Goal: Information Seeking & Learning: Learn about a topic

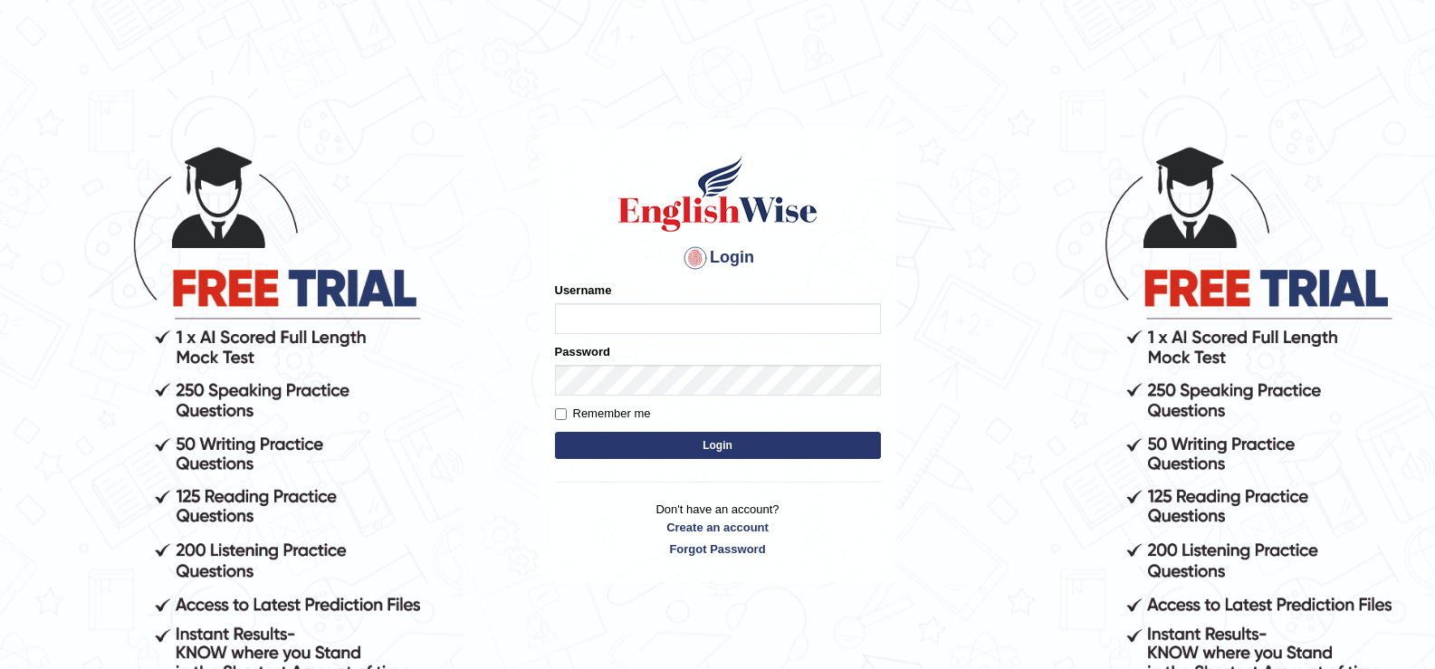
type input "engrmuhammadriz"
click at [633, 416] on label "Remember me" at bounding box center [603, 414] width 96 height 18
click at [567, 416] on input "Remember me" at bounding box center [561, 414] width 12 height 12
checkbox input "true"
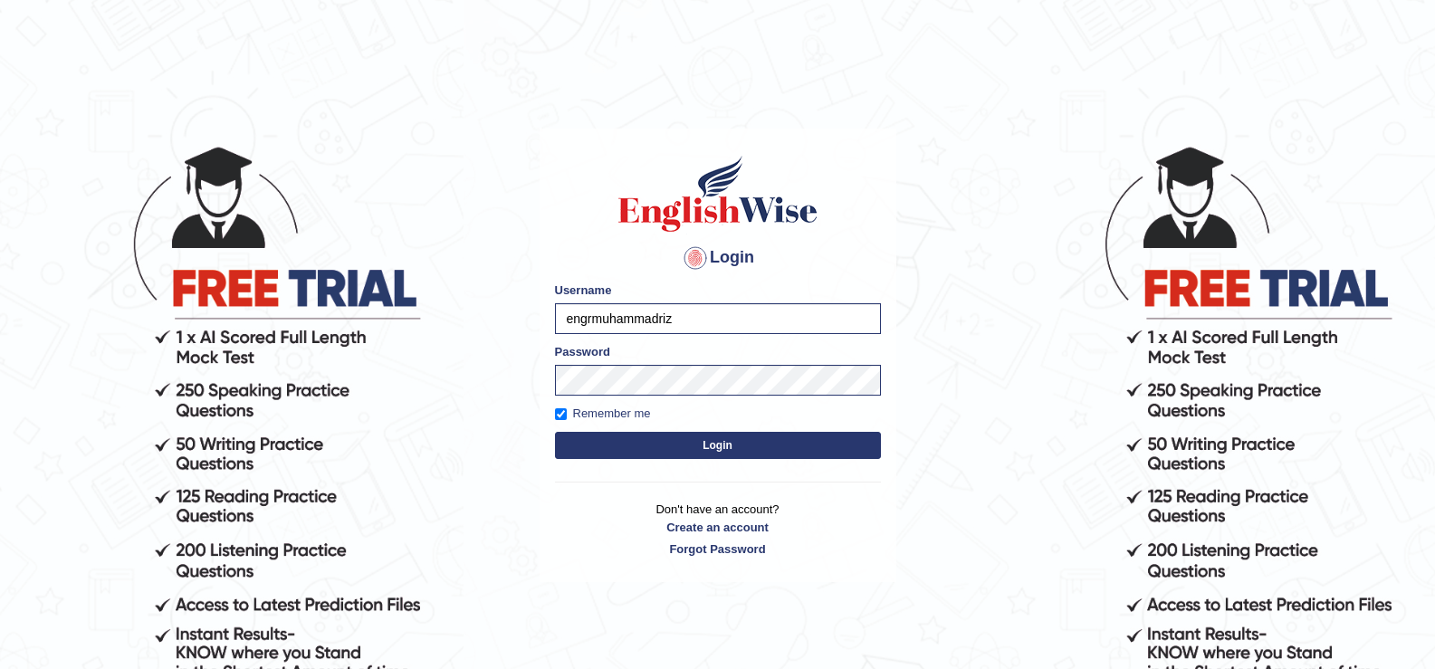
click at [640, 443] on button "Login" at bounding box center [718, 445] width 326 height 27
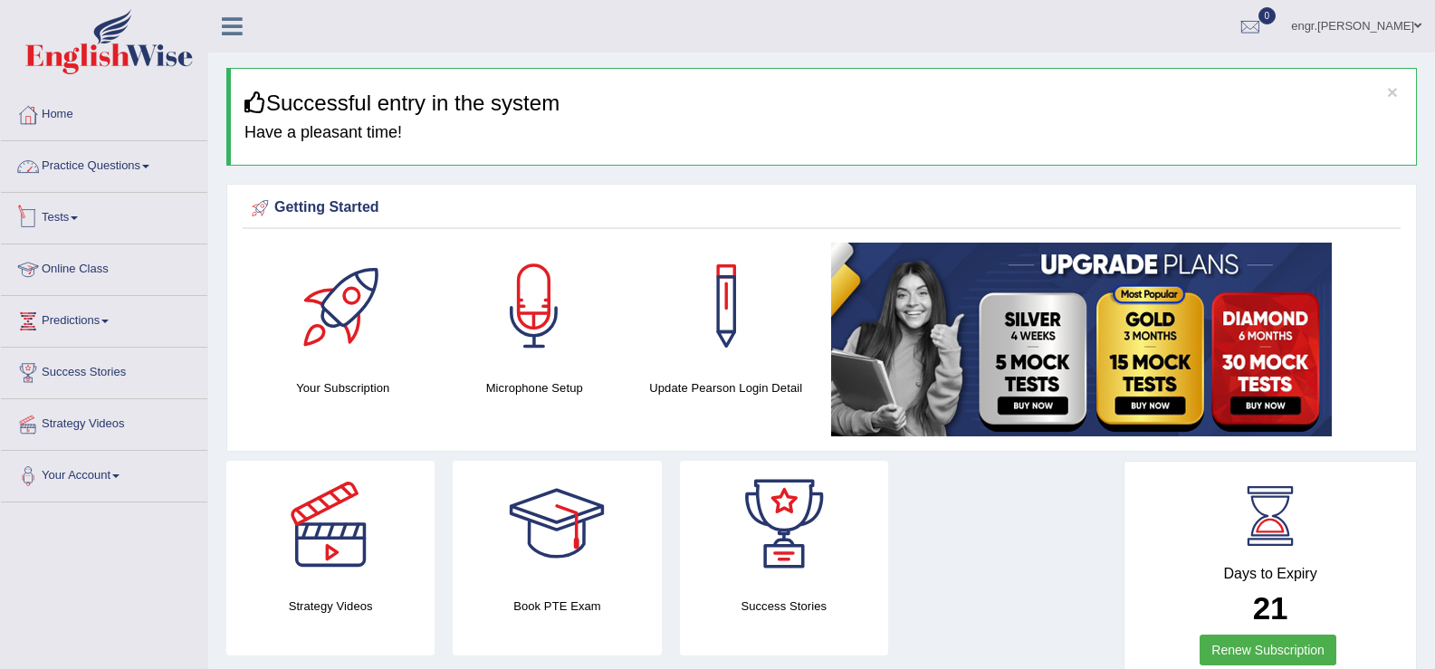
click at [124, 168] on link "Practice Questions" at bounding box center [104, 163] width 206 height 45
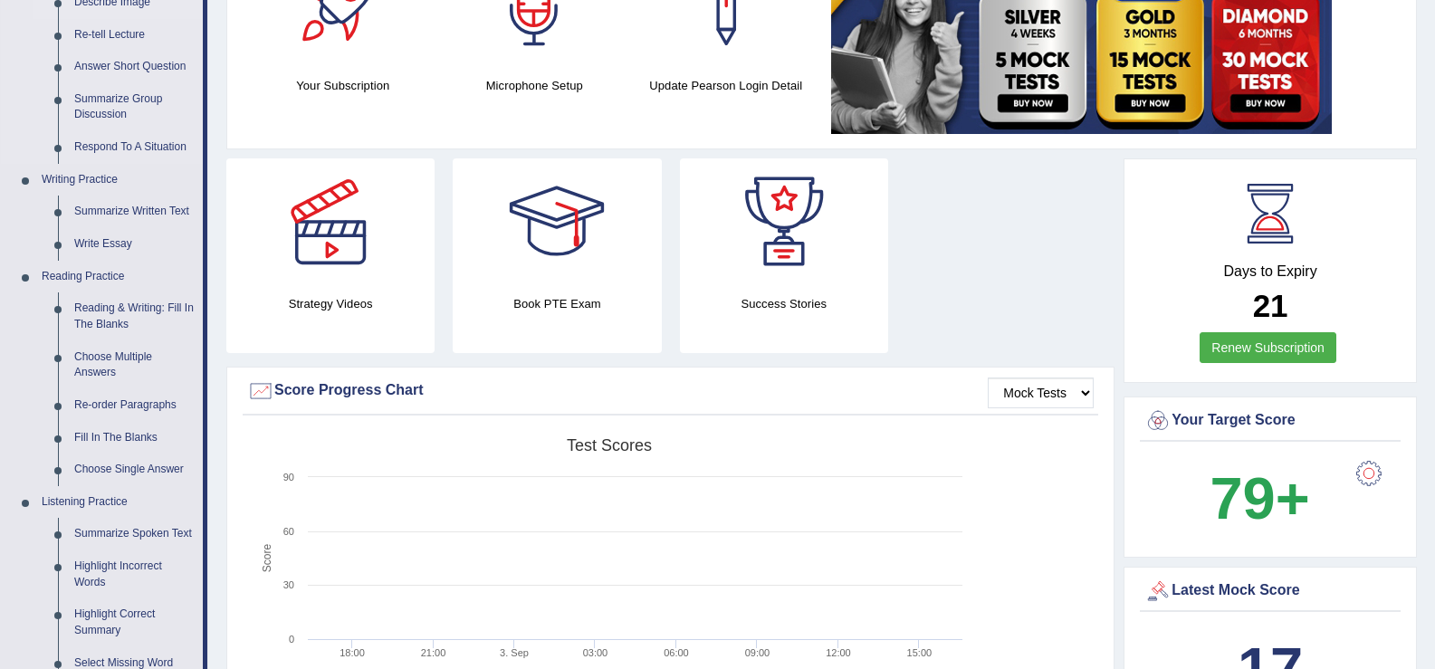
scroll to position [306, 0]
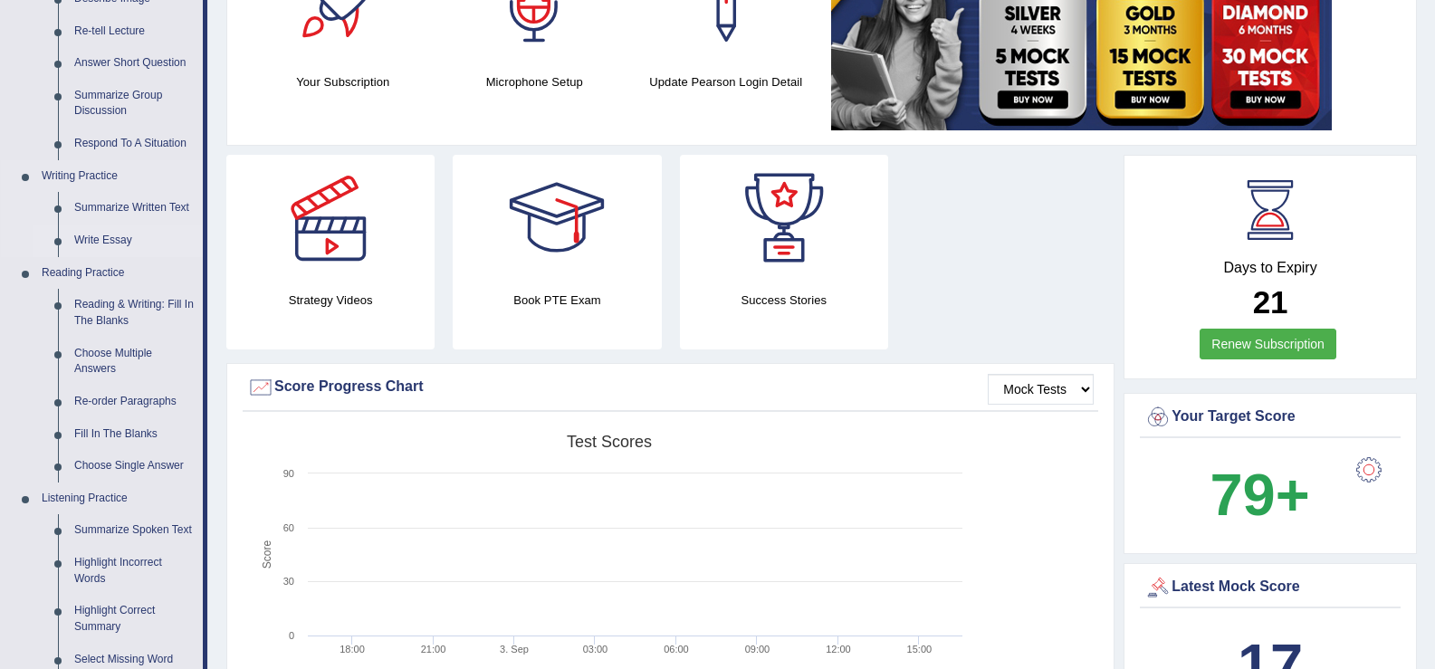
click at [111, 238] on link "Write Essay" at bounding box center [134, 241] width 137 height 33
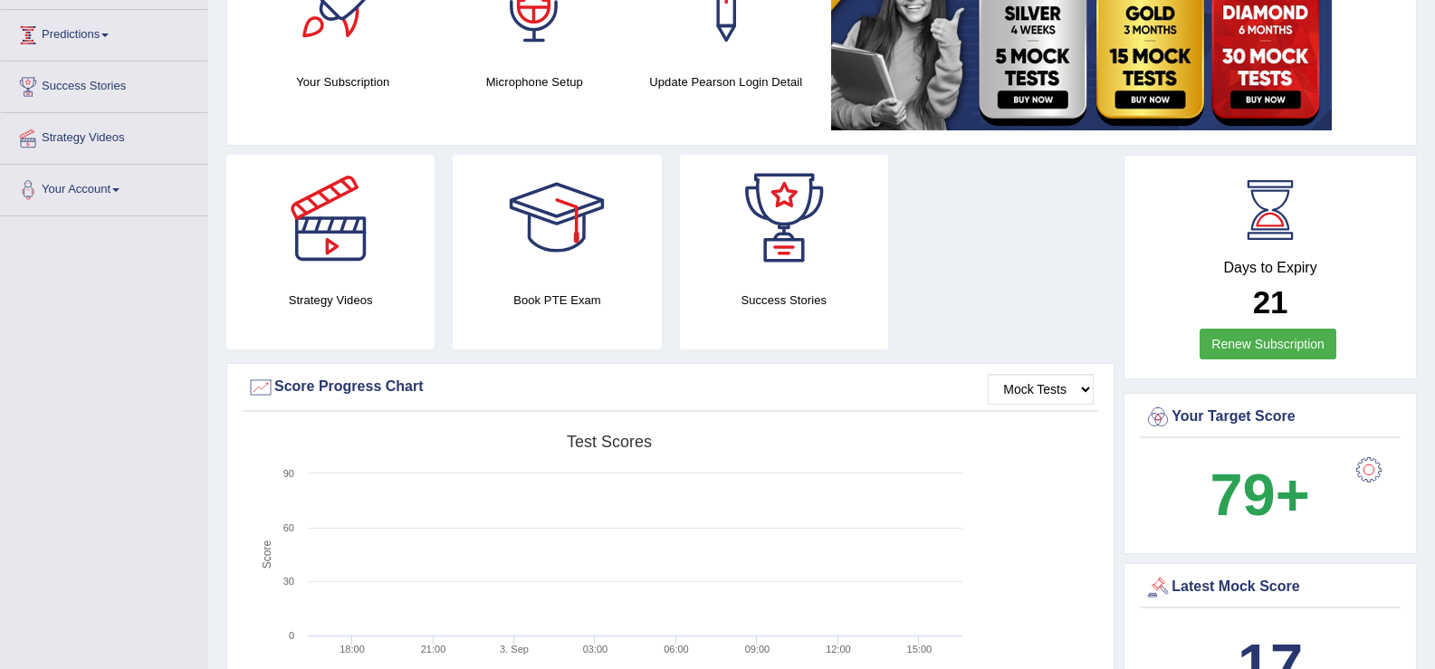
scroll to position [308, 0]
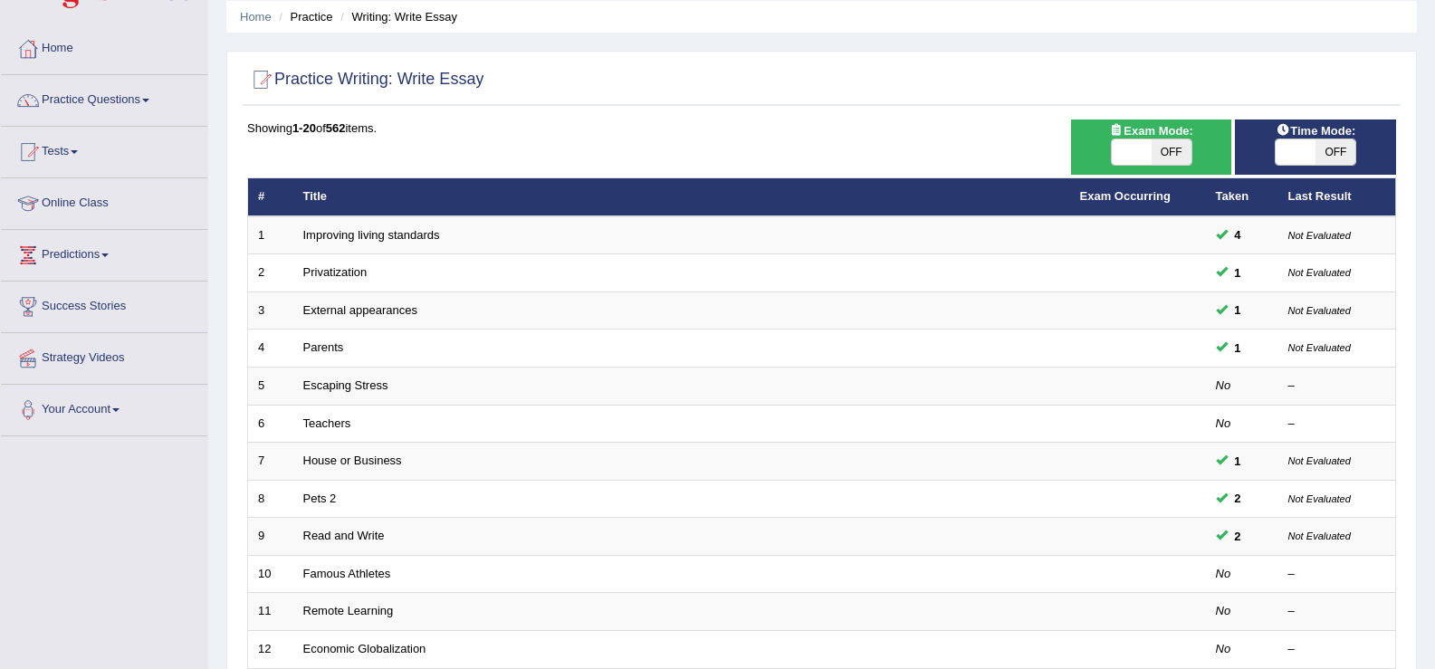
scroll to position [107, 0]
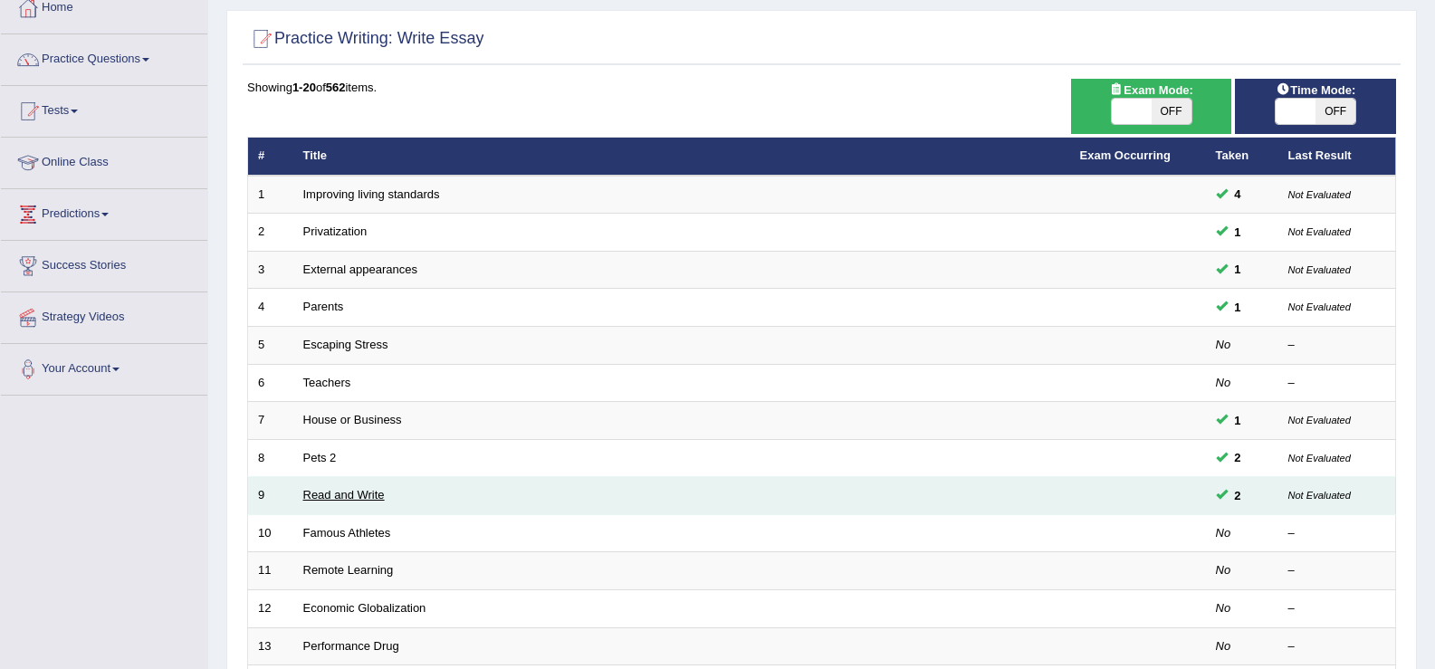
click at [372, 494] on link "Read and Write" at bounding box center [344, 495] width 82 height 14
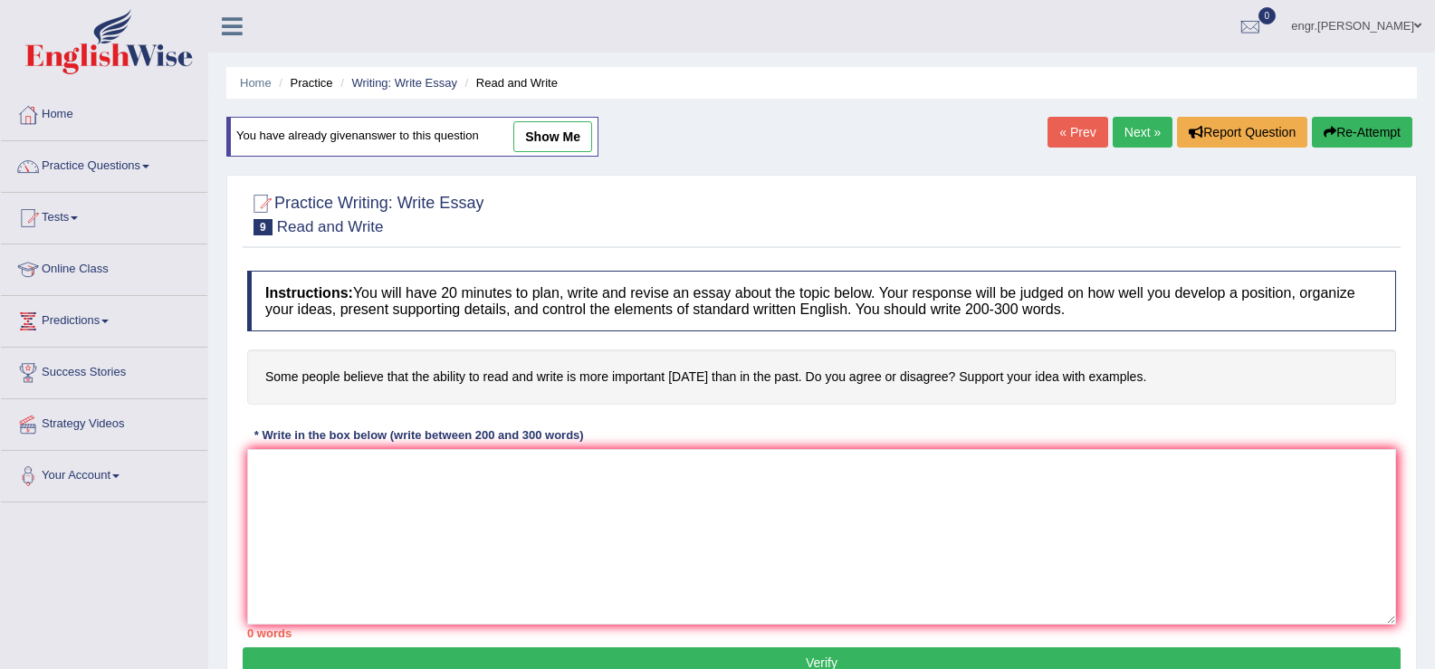
drag, startPoint x: 0, startPoint y: 0, endPoint x: 566, endPoint y: 138, distance: 582.5
click at [566, 138] on link "show me" at bounding box center [552, 136] width 79 height 31
type textarea "The increasing influence of importance of read and write on our lives has ignit…"
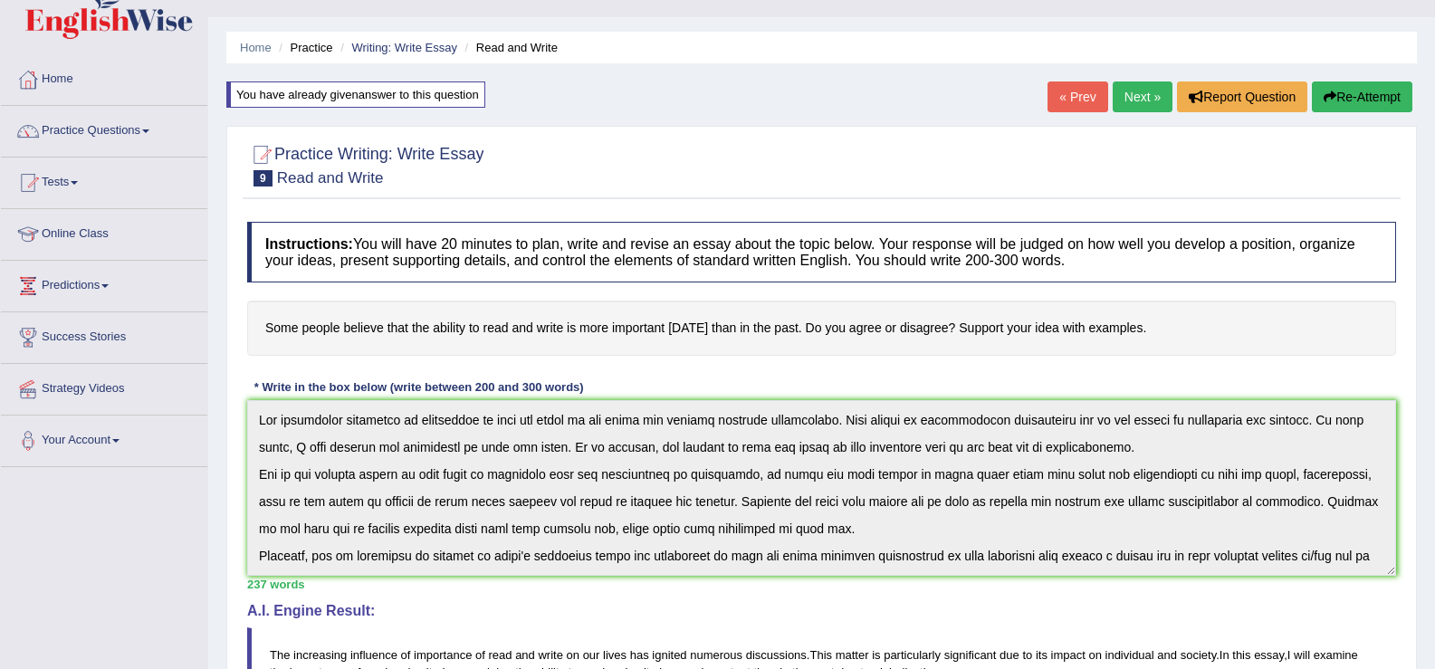
scroll to position [34, 0]
